Goal: Information Seeking & Learning: Understand process/instructions

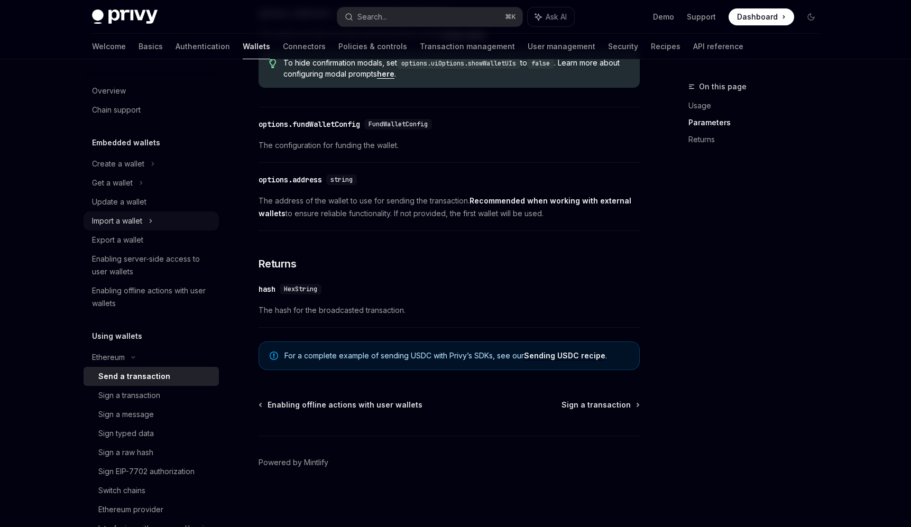
scroll to position [566, 0]
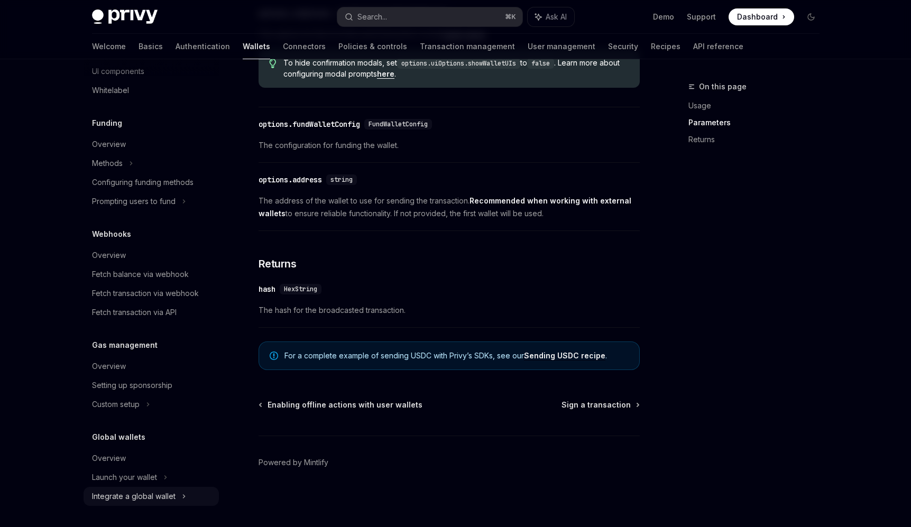
click at [178, 499] on div "Integrate a global wallet" at bounding box center [151, 496] width 135 height 19
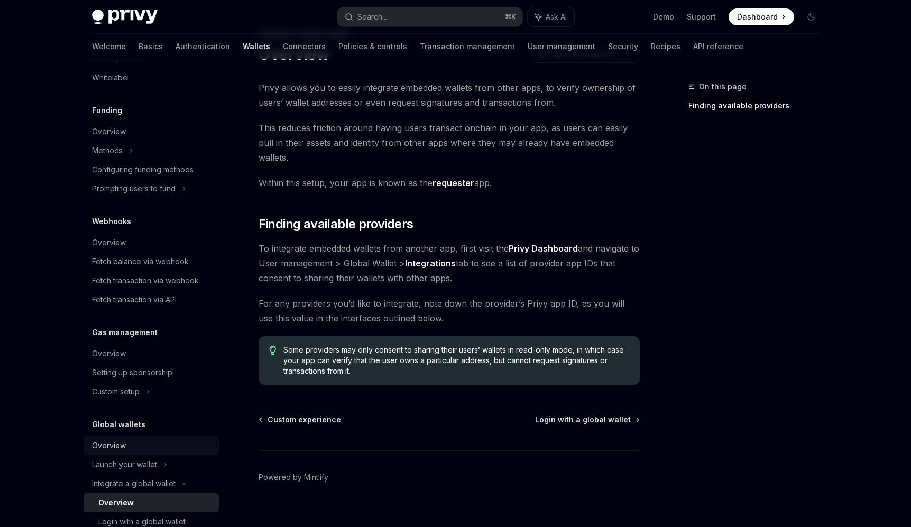
click at [171, 452] on div "Overview" at bounding box center [152, 446] width 121 height 13
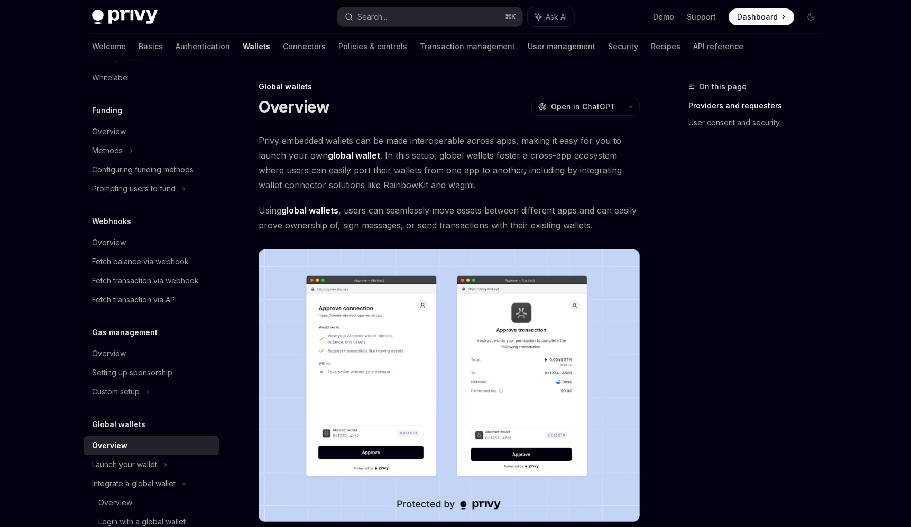
click at [151, 241] on div "Webhooks Overview Fetch balance via webhook Fetch transaction via webhook Fetch…" at bounding box center [151, 262] width 135 height 94
click at [150, 249] on div "Overview" at bounding box center [152, 242] width 121 height 13
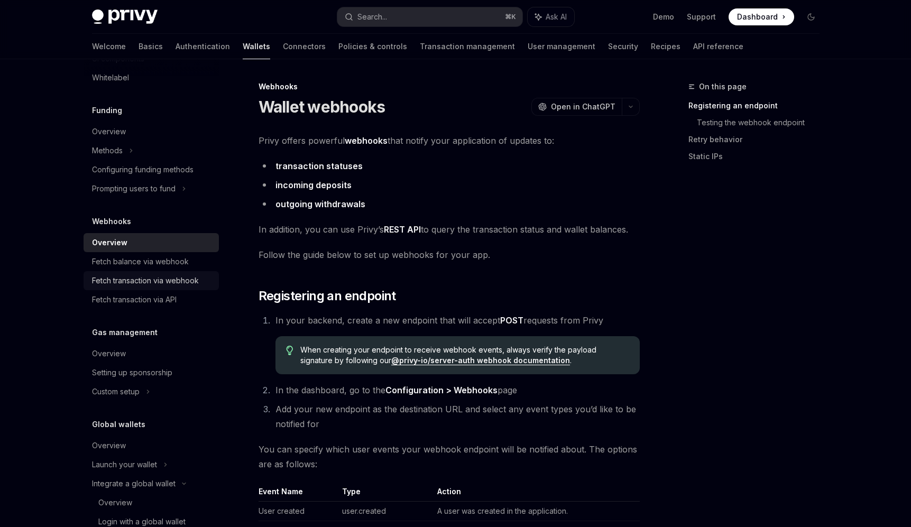
click at [166, 287] on div "Fetch transaction via webhook" at bounding box center [145, 281] width 107 height 13
type textarea "*"
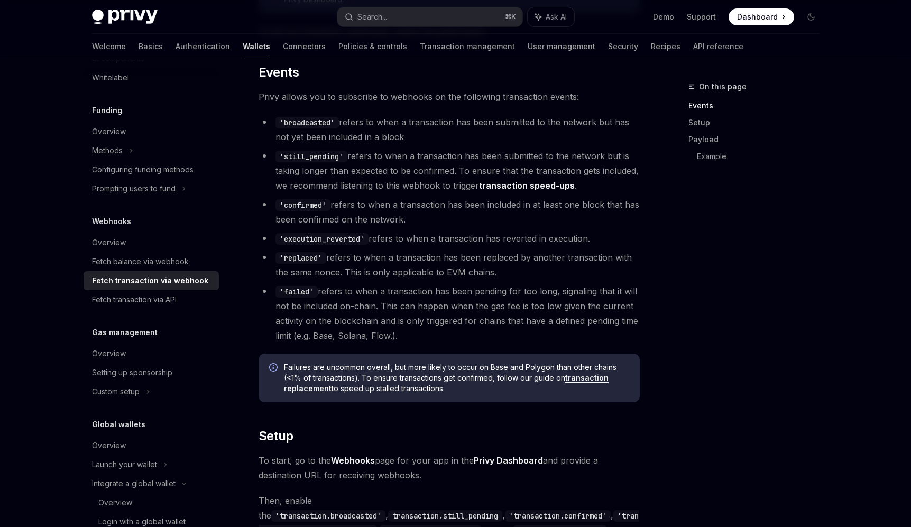
scroll to position [493, 0]
